Goal: Navigation & Orientation: Find specific page/section

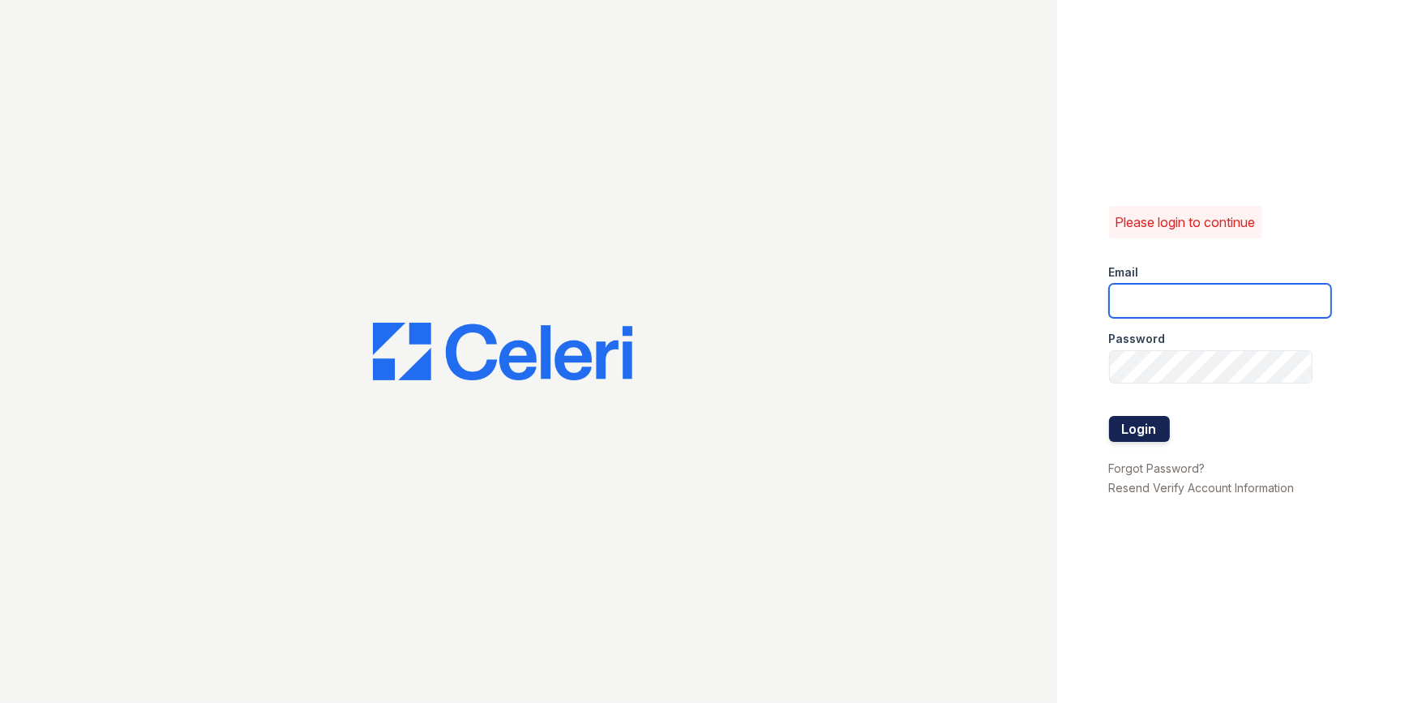
type input "[EMAIL_ADDRESS][DOMAIN_NAME]"
click at [1151, 430] on button "Login" at bounding box center [1139, 429] width 61 height 26
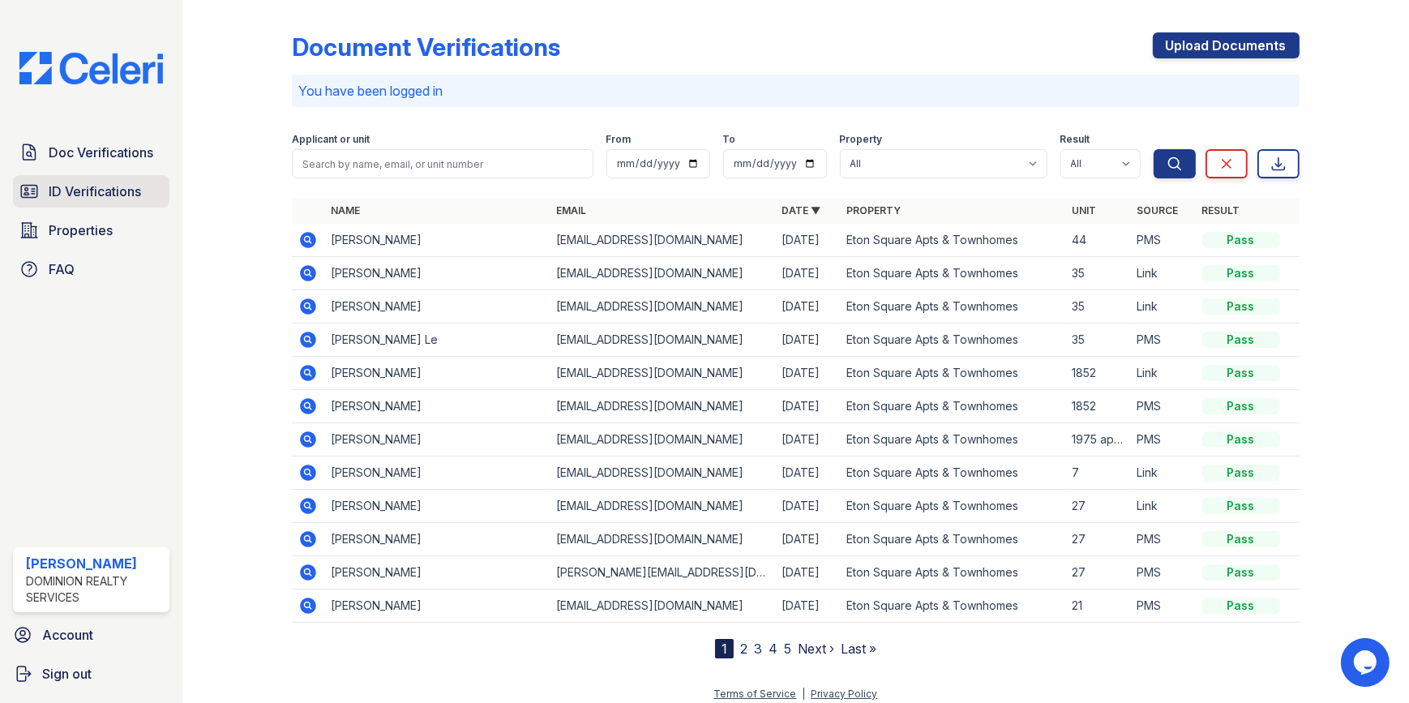
click at [73, 186] on span "ID Verifications" at bounding box center [95, 191] width 92 height 19
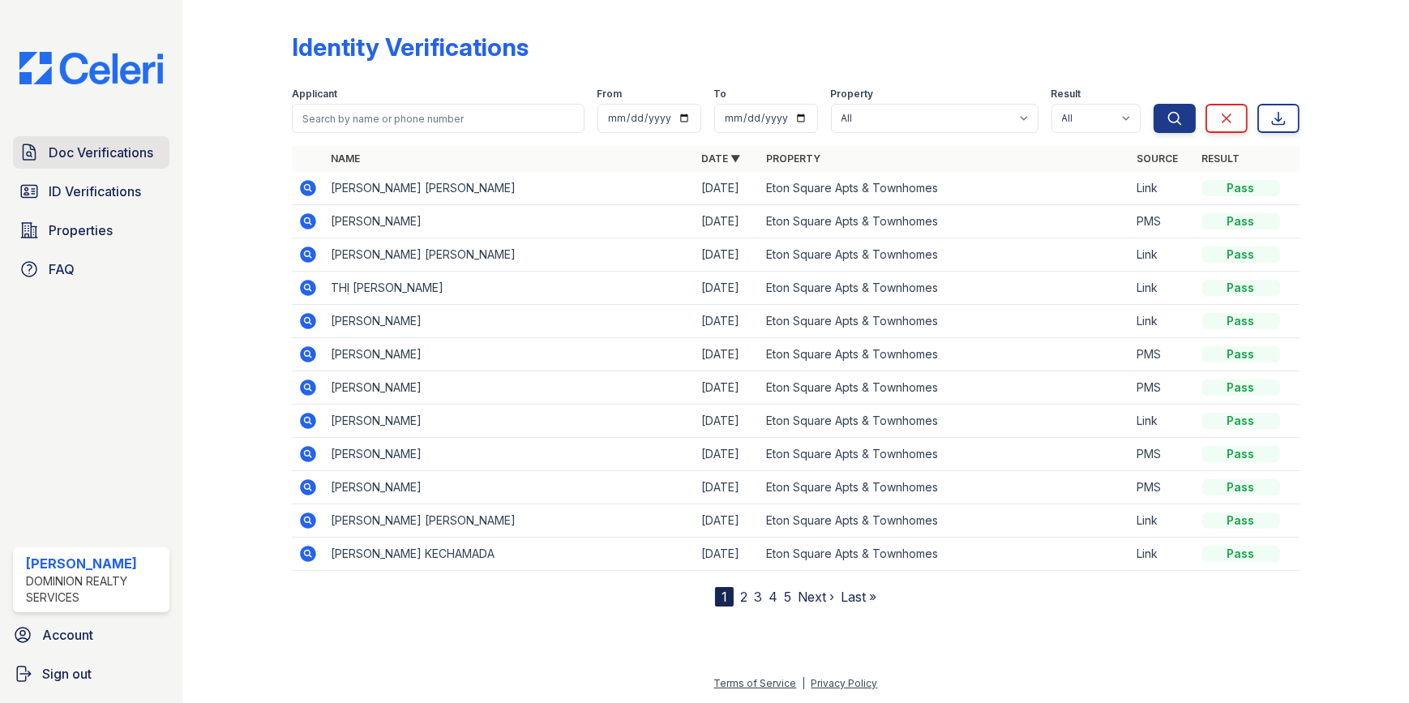
click at [126, 152] on span "Doc Verifications" at bounding box center [101, 152] width 105 height 19
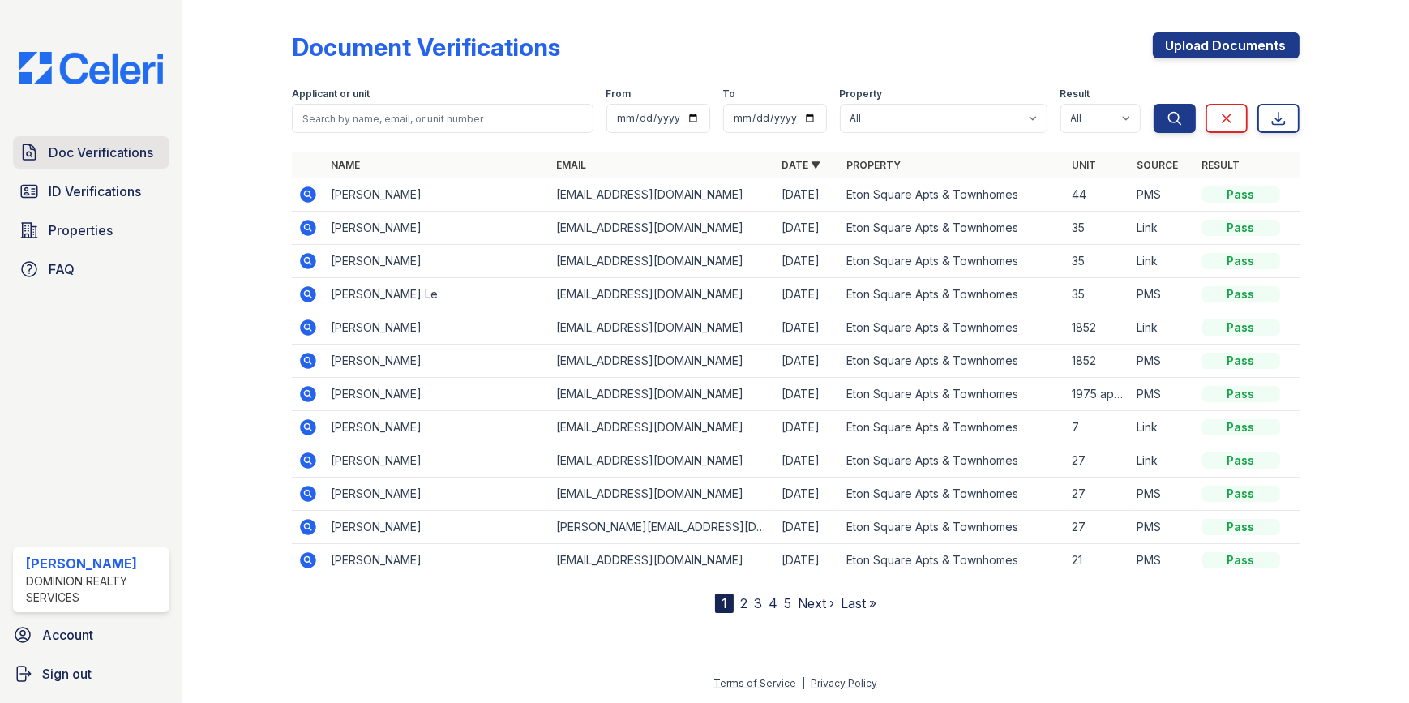
click at [130, 155] on span "Doc Verifications" at bounding box center [101, 152] width 105 height 19
click at [109, 220] on span "Properties" at bounding box center [81, 229] width 64 height 19
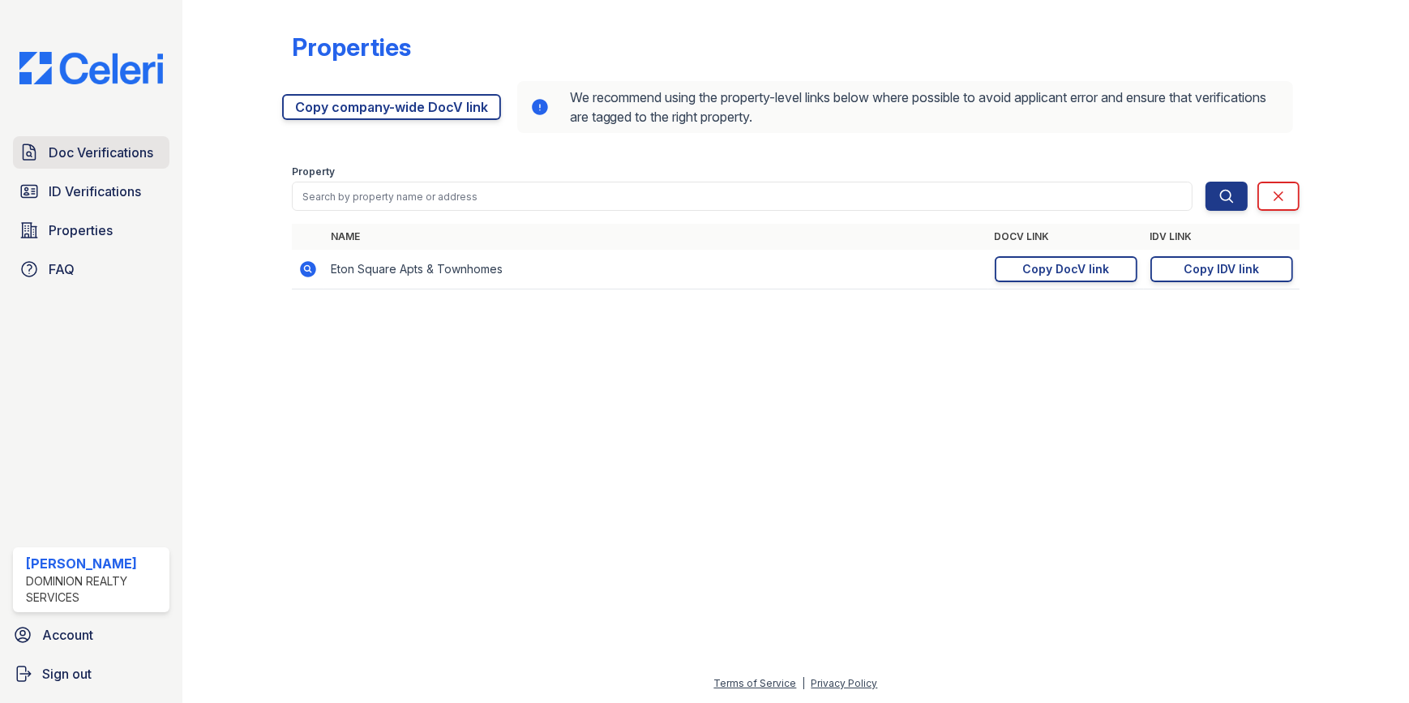
click at [115, 153] on span "Doc Verifications" at bounding box center [101, 152] width 105 height 19
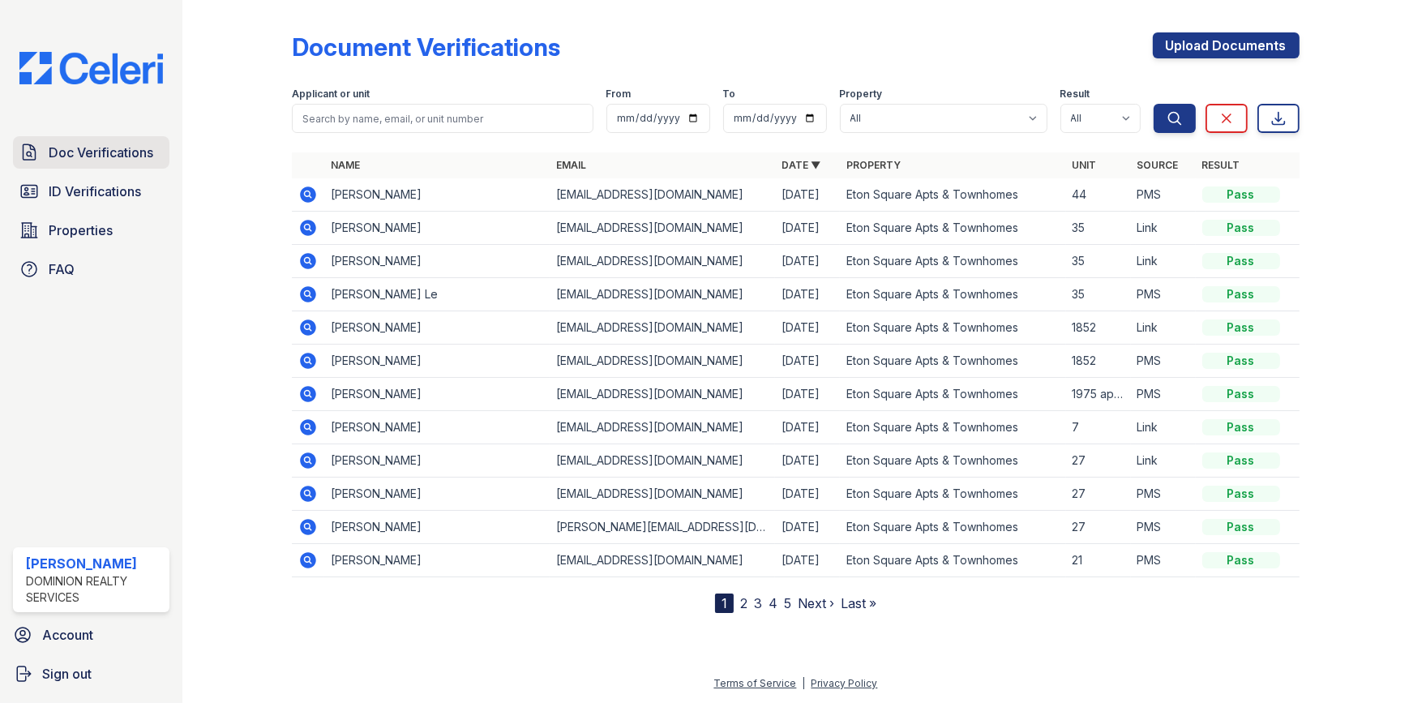
click at [107, 156] on span "Doc Verifications" at bounding box center [101, 152] width 105 height 19
click at [92, 195] on span "ID Verifications" at bounding box center [95, 191] width 92 height 19
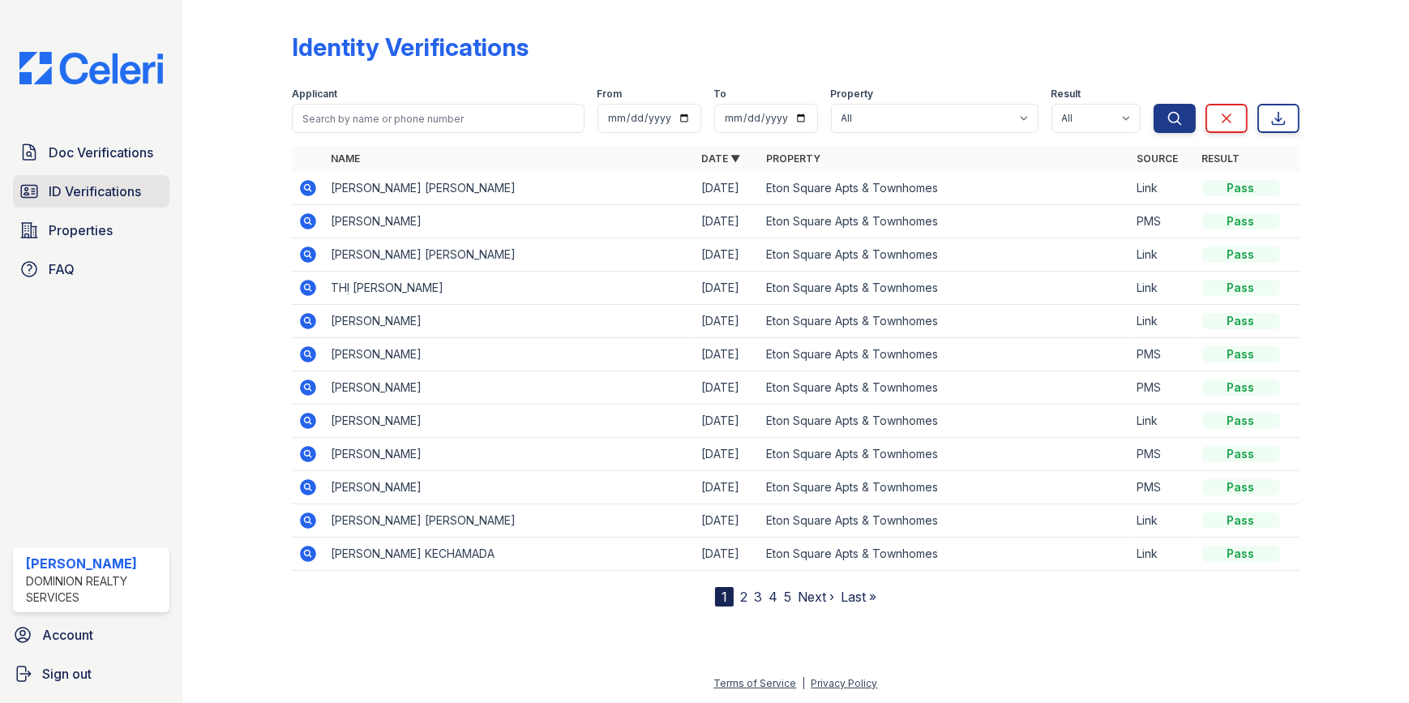
click at [100, 189] on span "ID Verifications" at bounding box center [95, 191] width 92 height 19
click at [38, 139] on link "Doc Verifications" at bounding box center [91, 152] width 156 height 32
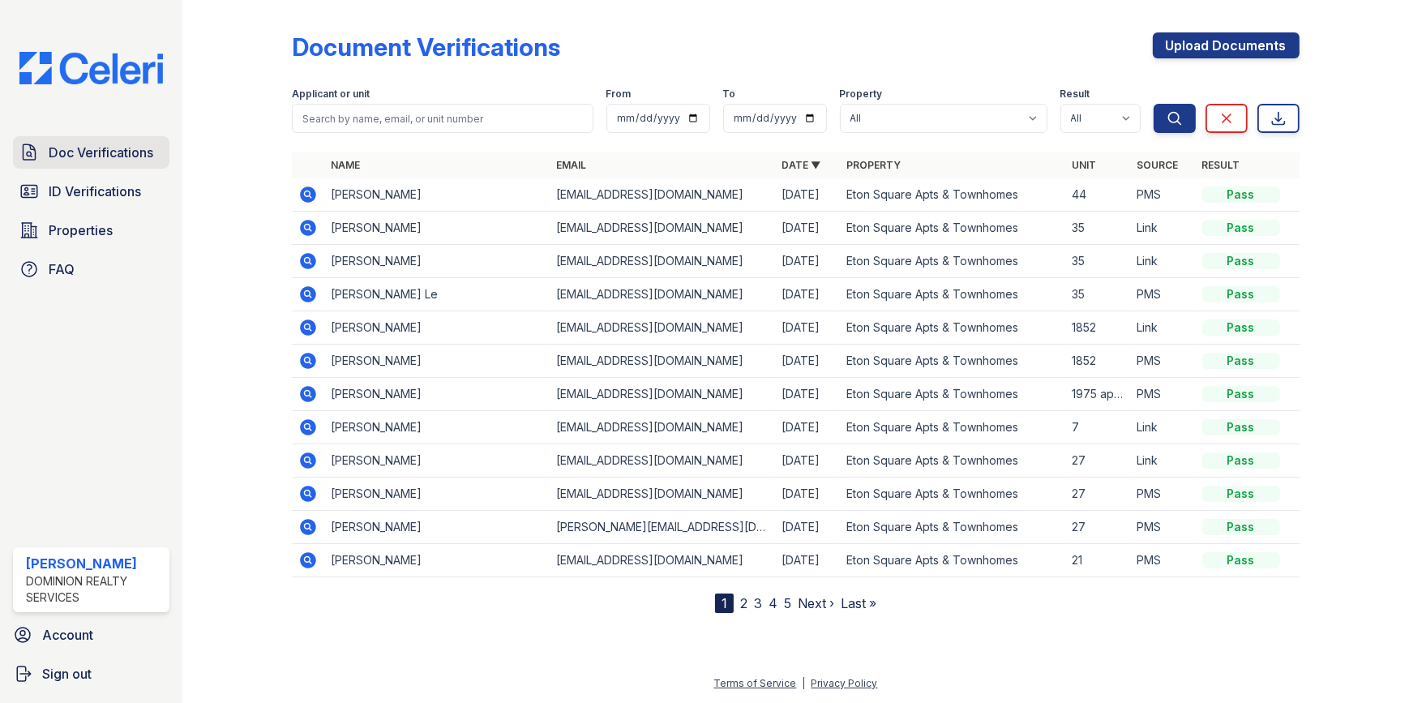
click at [76, 147] on span "Doc Verifications" at bounding box center [101, 152] width 105 height 19
click at [113, 151] on span "Doc Verifications" at bounding box center [101, 152] width 105 height 19
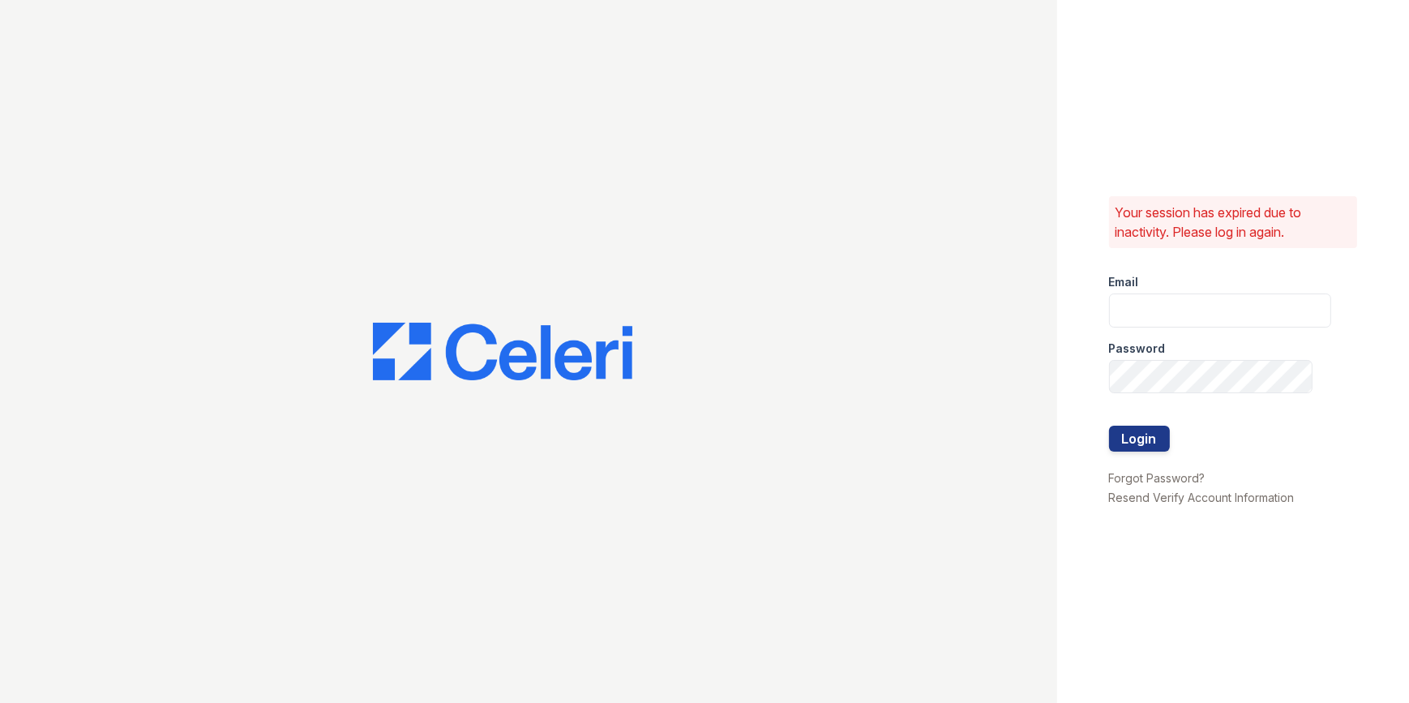
click at [113, 194] on div at bounding box center [528, 351] width 1057 height 703
type input "[EMAIL_ADDRESS][DOMAIN_NAME]"
